Goal: Task Accomplishment & Management: Manage account settings

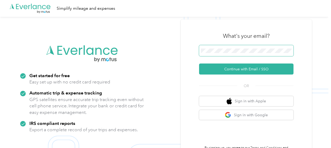
click at [199, 63] on button "Continue with Email / SSO" at bounding box center [246, 68] width 94 height 11
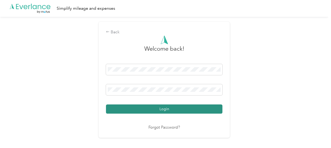
click at [159, 109] on button "Login" at bounding box center [164, 108] width 116 height 9
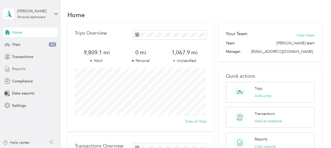
click at [23, 69] on span "Reports" at bounding box center [18, 69] width 13 height 6
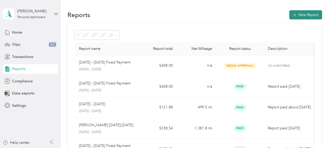
click at [305, 15] on button "New Report" at bounding box center [305, 14] width 33 height 9
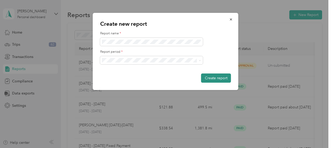
click at [219, 77] on button "Create report" at bounding box center [216, 77] width 30 height 9
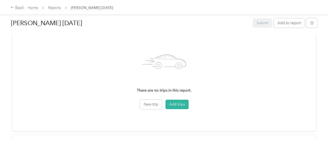
scroll to position [159, 0]
click at [183, 104] on button "Add trips" at bounding box center [176, 104] width 23 height 9
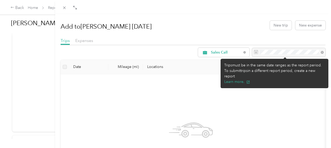
click at [275, 51] on div at bounding box center [288, 52] width 73 height 9
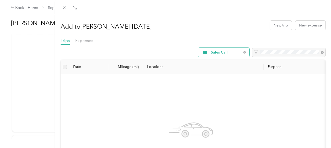
click at [225, 53] on span "Sales Call" at bounding box center [226, 53] width 31 height 4
click at [223, 61] on span "All Purposes" at bounding box center [224, 62] width 35 height 6
click at [223, 61] on th "Locations" at bounding box center [203, 67] width 121 height 14
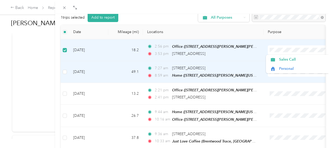
scroll to position [35, 0]
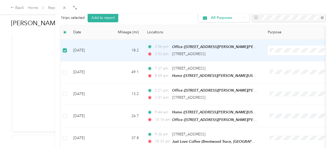
click at [170, 17] on div "1 trips selected Add to report All Purposes" at bounding box center [193, 17] width 265 height 9
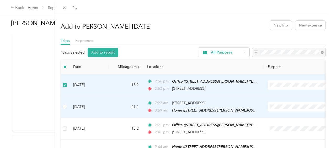
click at [98, 108] on td "[DATE]" at bounding box center [88, 107] width 39 height 22
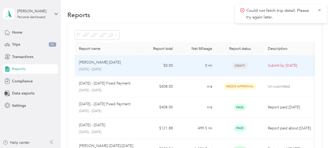
click at [137, 68] on td "[PERSON_NAME] September [DATE] - [DATE]" at bounding box center [106, 65] width 63 height 21
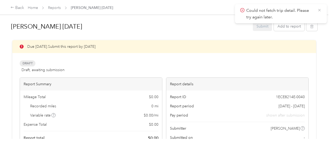
click at [319, 10] on icon at bounding box center [319, 10] width 2 height 2
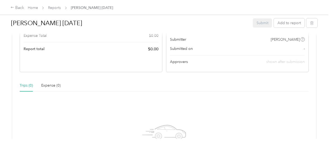
scroll to position [143, 0]
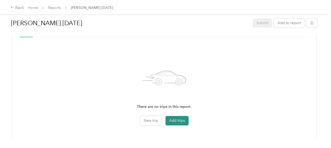
click at [174, 120] on button "Add trips" at bounding box center [176, 120] width 23 height 9
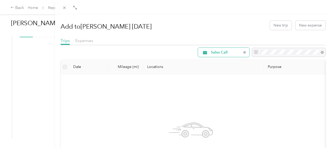
click at [229, 52] on span "Sales Call" at bounding box center [226, 53] width 31 height 4
click at [225, 60] on span "All Purposes" at bounding box center [224, 62] width 35 height 6
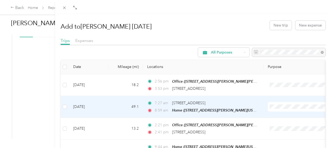
click at [121, 105] on td "49.1" at bounding box center [125, 107] width 35 height 22
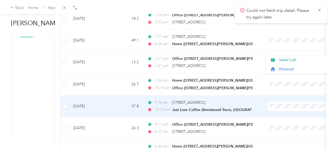
scroll to position [72, 0]
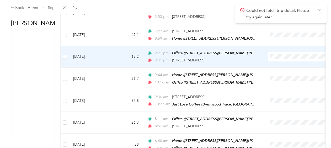
click at [255, 55] on div "Office ([STREET_ADDRESS][PERSON_NAME][PERSON_NAME][US_STATE])" at bounding box center [214, 53] width 85 height 6
click at [281, 65] on span "Sales Call" at bounding box center [303, 66] width 48 height 6
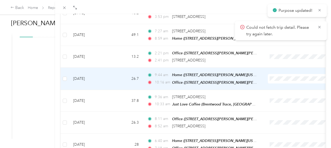
click at [283, 86] on span "Sales Call" at bounding box center [303, 87] width 48 height 6
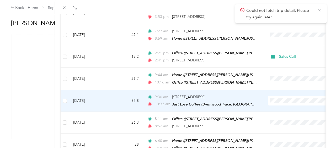
click at [281, 106] on span "Sales Call" at bounding box center [303, 109] width 48 height 6
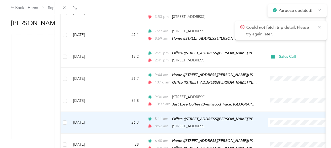
click at [280, 132] on li "Sales Call" at bounding box center [298, 129] width 65 height 9
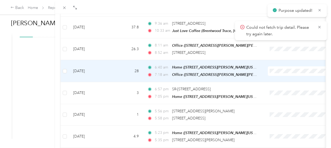
scroll to position [146, 0]
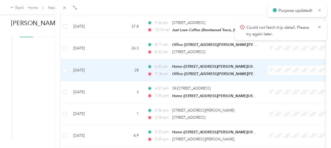
click at [283, 77] on span "Sales Call" at bounding box center [303, 77] width 48 height 6
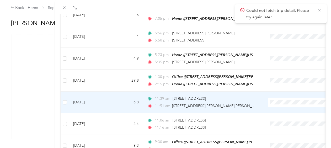
scroll to position [225, 0]
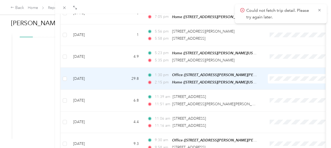
click at [283, 84] on span "Sales Call" at bounding box center [303, 85] width 48 height 6
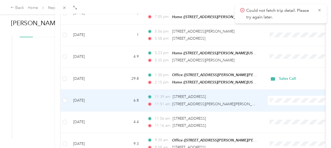
click at [282, 102] on li "Sales Call" at bounding box center [298, 105] width 65 height 9
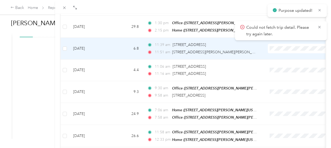
scroll to position [277, 0]
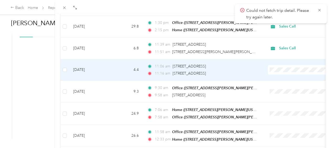
click at [283, 73] on span "Sales Call" at bounding box center [303, 75] width 48 height 6
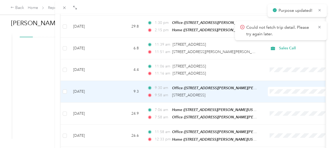
click at [281, 94] on span "Sales Call" at bounding box center [303, 95] width 48 height 6
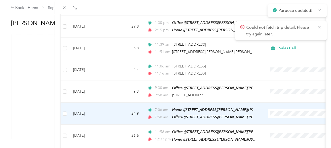
click at [281, 116] on span "Sales Call" at bounding box center [303, 117] width 48 height 6
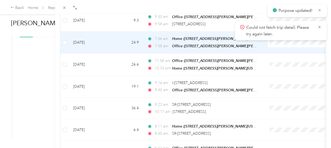
scroll to position [350, 0]
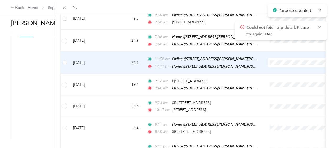
click at [282, 66] on span "Sales Call" at bounding box center [303, 67] width 48 height 6
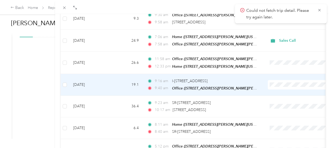
click at [284, 88] on span "Sales Call" at bounding box center [303, 86] width 48 height 6
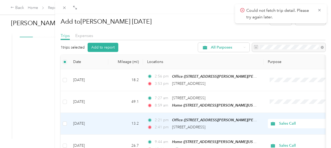
scroll to position [0, 0]
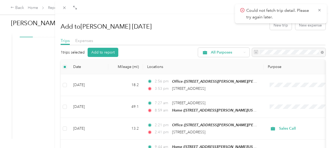
click at [196, 30] on div "Add to [PERSON_NAME] [DATE] New trip New expense" at bounding box center [193, 25] width 265 height 15
click at [319, 9] on icon at bounding box center [319, 10] width 4 height 5
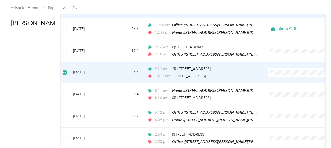
scroll to position [384, 0]
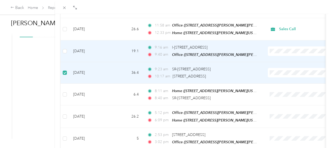
click at [279, 52] on span "Sales Call" at bounding box center [303, 55] width 48 height 6
click at [279, 52] on td at bounding box center [299, 51] width 73 height 22
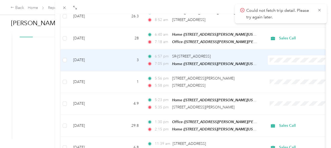
scroll to position [0, 15]
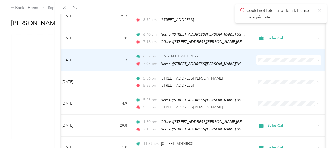
click at [317, 59] on icon at bounding box center [318, 60] width 2 height 2
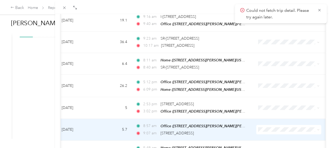
scroll to position [414, 0]
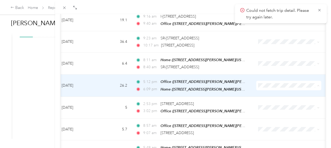
click at [265, 89] on span "Sales Call" at bounding box center [285, 88] width 58 height 6
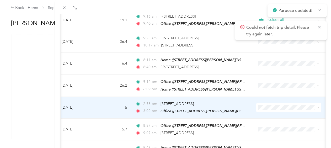
click at [269, 109] on span "Sales Call" at bounding box center [289, 109] width 48 height 6
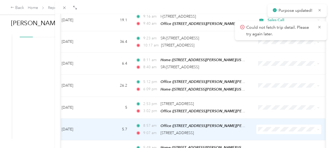
click at [269, 128] on span "Sales Call" at bounding box center [289, 131] width 48 height 6
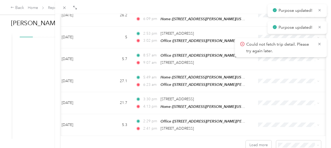
scroll to position [486, 0]
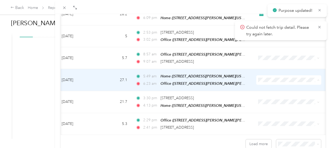
click at [266, 80] on span "Sales Call" at bounding box center [289, 81] width 48 height 6
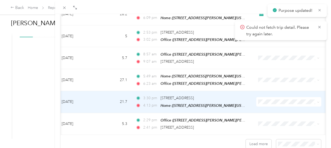
click at [265, 102] on span "Sales Call" at bounding box center [289, 101] width 48 height 6
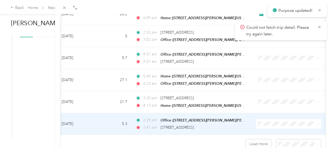
click at [268, 124] on span "Sales Call" at bounding box center [289, 124] width 48 height 6
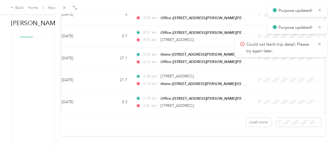
scroll to position [507, 0]
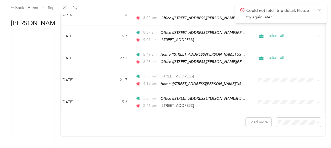
click at [286, 95] on span "50 per load" at bounding box center [285, 96] width 19 height 4
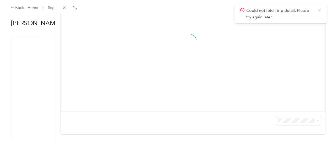
click at [320, 11] on icon at bounding box center [319, 10] width 4 height 5
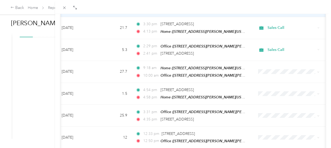
scroll to position [561, 0]
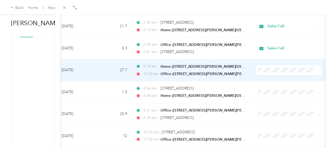
click at [266, 72] on span "Sales Call" at bounding box center [289, 70] width 48 height 6
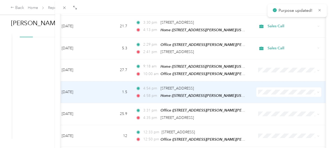
click at [266, 91] on span "Sales Call" at bounding box center [289, 92] width 48 height 6
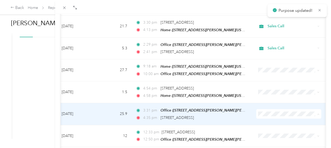
click at [269, 113] on span "Sales Call" at bounding box center [289, 113] width 48 height 6
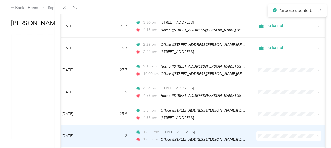
click at [268, 131] on span at bounding box center [288, 135] width 65 height 9
click at [270, 104] on span "Sales Call" at bounding box center [289, 105] width 48 height 6
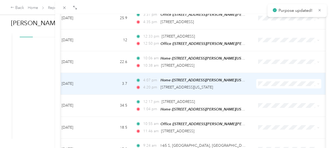
scroll to position [658, 0]
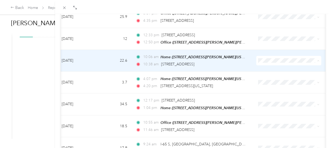
click at [267, 57] on span "Sales Call" at bounding box center [289, 59] width 48 height 6
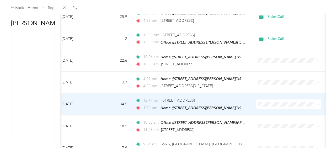
click at [268, 102] on span "Sales Call" at bounding box center [289, 101] width 48 height 6
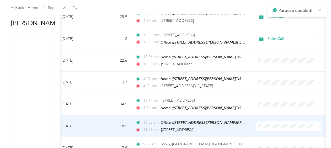
click at [269, 124] on span "Sales Call" at bounding box center [289, 123] width 48 height 6
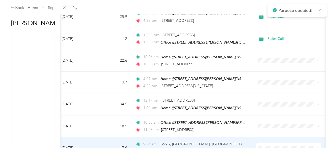
click at [268, 143] on span at bounding box center [288, 147] width 65 height 9
click at [271, 113] on span "Sales Call" at bounding box center [289, 116] width 48 height 6
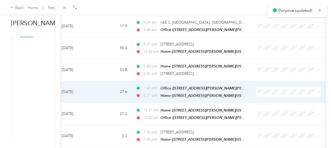
scroll to position [785, 0]
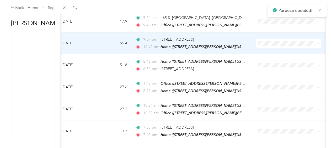
click at [264, 39] on span "Sales Call" at bounding box center [285, 40] width 58 height 6
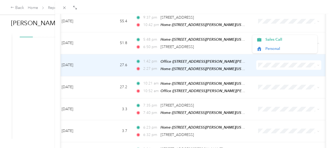
scroll to position [806, 0]
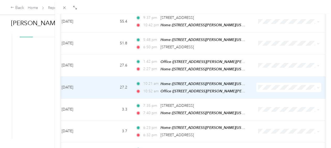
click at [274, 82] on span "Sales Call" at bounding box center [289, 83] width 48 height 6
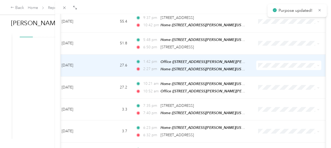
click at [268, 60] on span "Sales Call" at bounding box center [289, 61] width 48 height 6
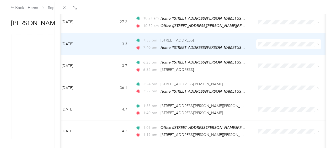
scroll to position [872, 0]
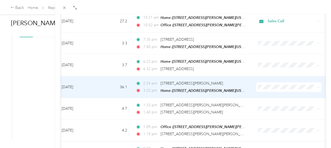
click at [264, 82] on li "Sales Call" at bounding box center [284, 79] width 65 height 9
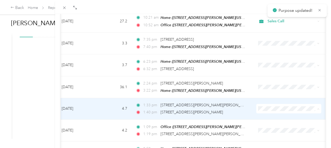
click at [265, 102] on span "Sales Call" at bounding box center [289, 103] width 48 height 6
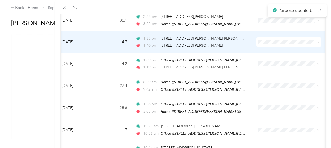
scroll to position [939, 0]
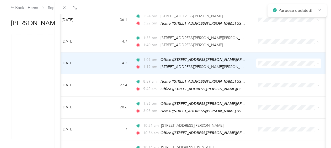
click at [267, 56] on span "Sales Call" at bounding box center [289, 57] width 48 height 6
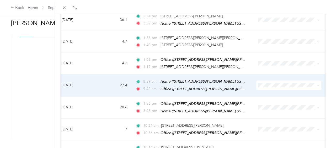
click at [266, 80] on span at bounding box center [288, 84] width 65 height 9
click at [267, 78] on span "Sales Call" at bounding box center [289, 78] width 48 height 6
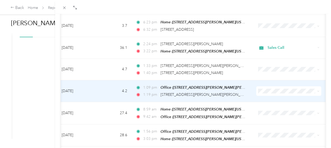
scroll to position [912, 0]
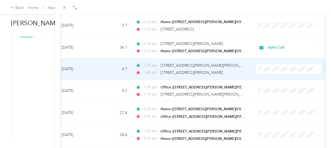
click at [269, 62] on span "Sales Call" at bounding box center [289, 63] width 48 height 6
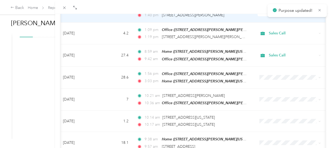
scroll to position [969, 0]
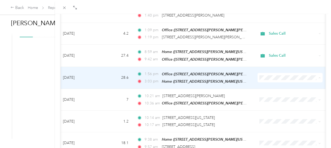
click at [269, 71] on span "Sales Call" at bounding box center [290, 70] width 58 height 6
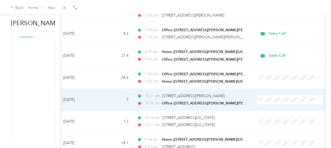
click at [278, 92] on span "Sales Call" at bounding box center [295, 91] width 48 height 6
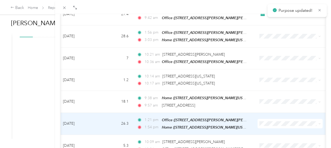
scroll to position [1011, 0]
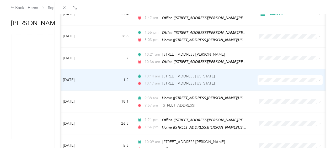
click at [269, 71] on span "Sales Call" at bounding box center [290, 70] width 58 height 6
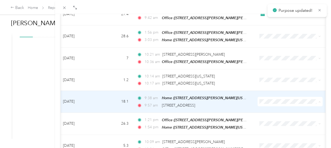
click at [275, 93] on span "Sales Call" at bounding box center [295, 93] width 48 height 6
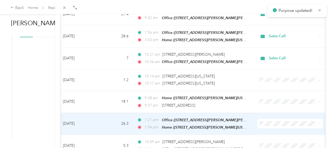
click at [274, 112] on span "Sales Call" at bounding box center [295, 115] width 48 height 6
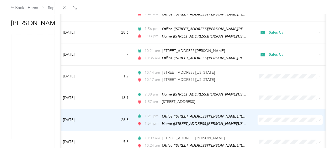
scroll to position [1014, 0]
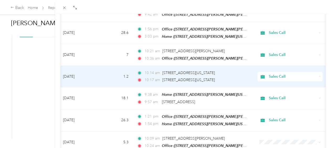
click at [272, 70] on li "Sales Call" at bounding box center [289, 68] width 65 height 9
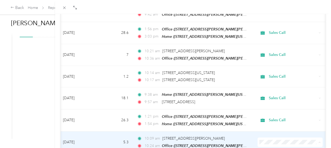
click at [273, 132] on span "Sales Call" at bounding box center [295, 133] width 48 height 6
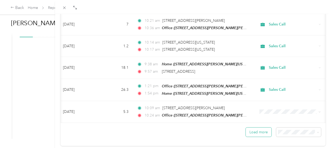
click at [260, 127] on button "Load more" at bounding box center [259, 131] width 26 height 9
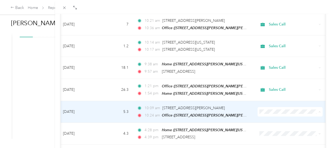
click at [271, 103] on span "Sales Call" at bounding box center [295, 102] width 48 height 6
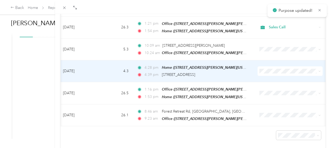
scroll to position [1109, 0]
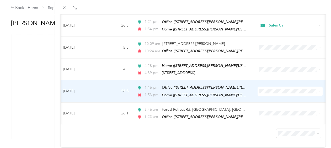
click at [274, 81] on span "Sales Call" at bounding box center [295, 81] width 48 height 6
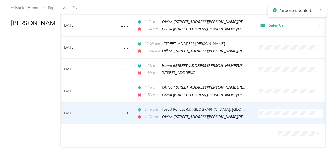
click at [274, 101] on span "Sales Call" at bounding box center [295, 102] width 48 height 6
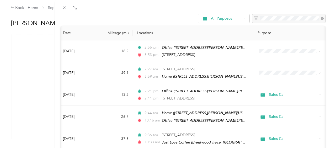
scroll to position [20, 0]
